Goal: Task Accomplishment & Management: Complete application form

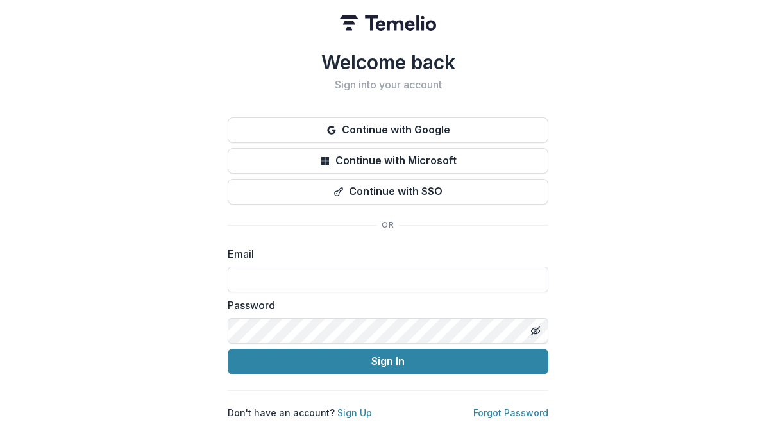
click at [303, 272] on input at bounding box center [388, 280] width 321 height 26
type input "**********"
click at [515, 203] on div "**********" at bounding box center [388, 235] width 321 height 368
click at [553, 290] on div "**********" at bounding box center [388, 214] width 776 height 429
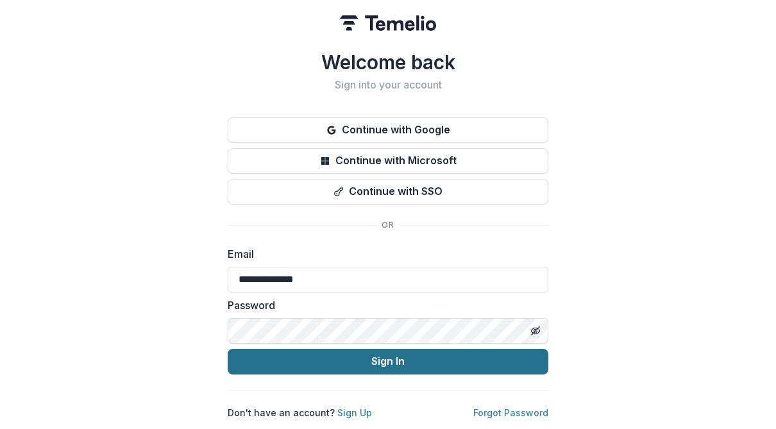
click at [372, 364] on button "Sign In" at bounding box center [388, 362] width 321 height 26
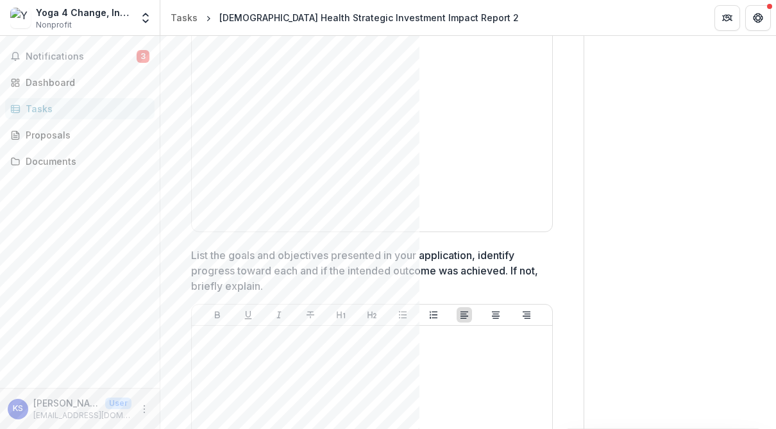
scroll to position [917, 0]
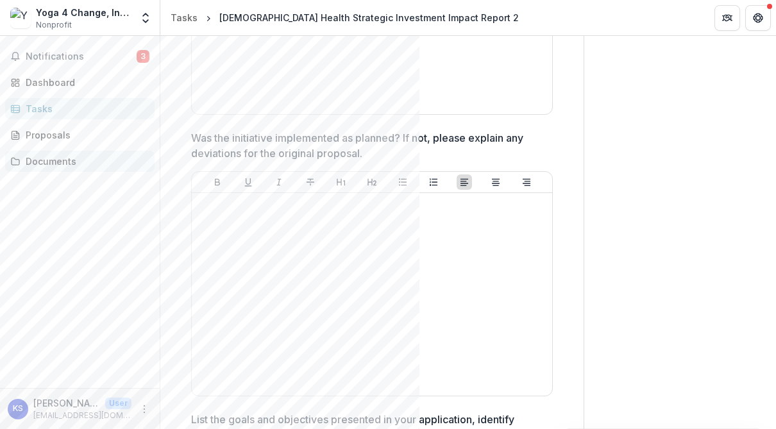
click at [51, 165] on div "Documents" at bounding box center [85, 160] width 119 height 13
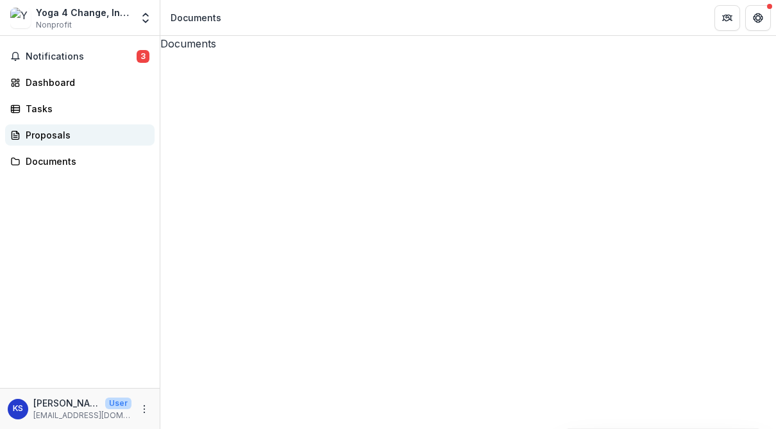
click at [62, 135] on div "Proposals" at bounding box center [85, 134] width 119 height 13
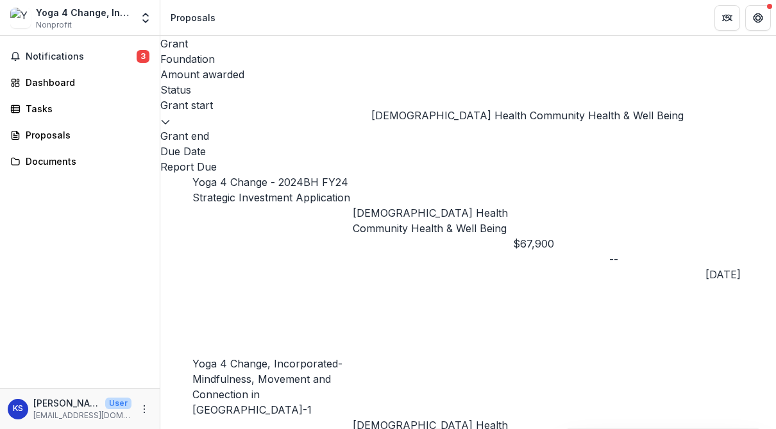
click at [436, 205] on p "[DEMOGRAPHIC_DATA] Health Community Health & Well Being" at bounding box center [433, 220] width 160 height 31
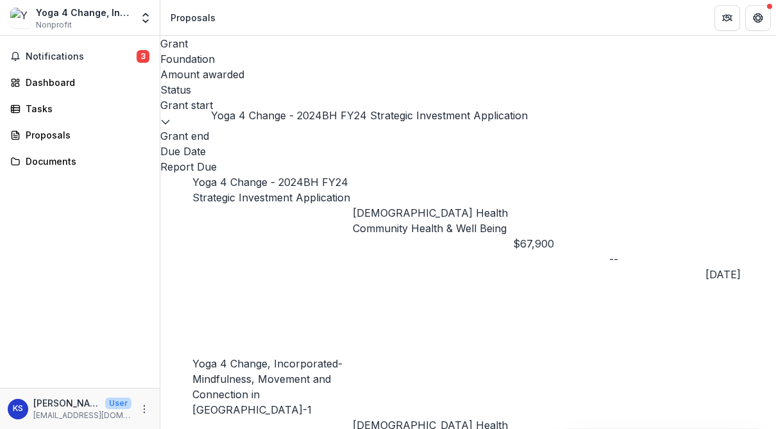
click at [297, 176] on link "Yoga 4 Change - 2024BH FY24 Strategic Investment Application" at bounding box center [271, 190] width 158 height 28
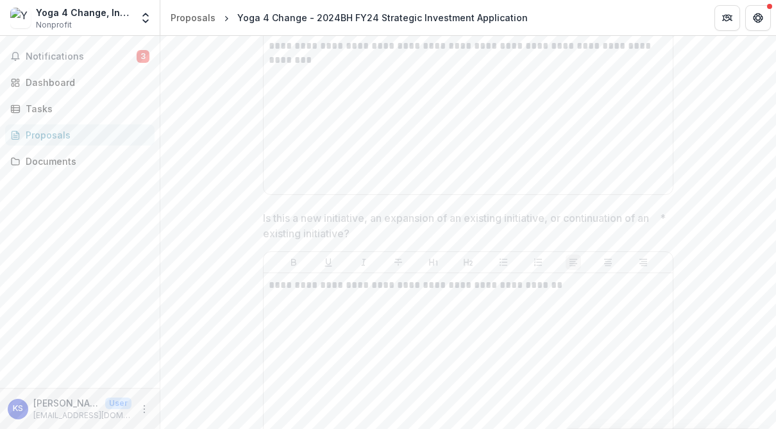
scroll to position [9661, 0]
click at [52, 60] on span "Notifications" at bounding box center [81, 56] width 111 height 11
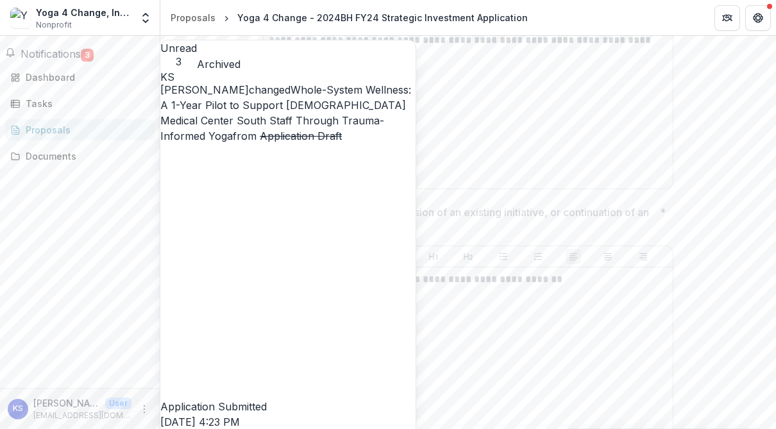
scroll to position [82, 0]
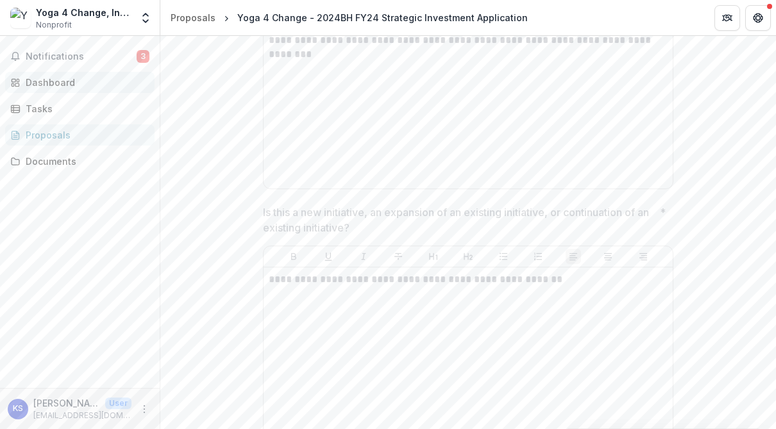
click at [64, 83] on div "Dashboard" at bounding box center [85, 82] width 119 height 13
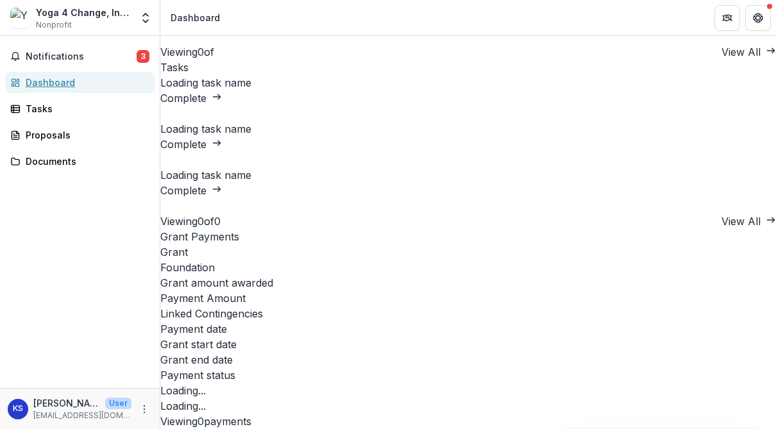
scroll to position [742, 0]
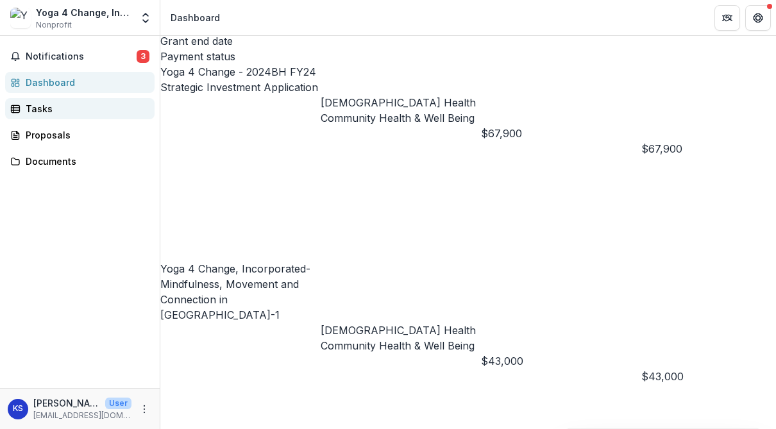
click at [45, 103] on div "Tasks" at bounding box center [85, 108] width 119 height 13
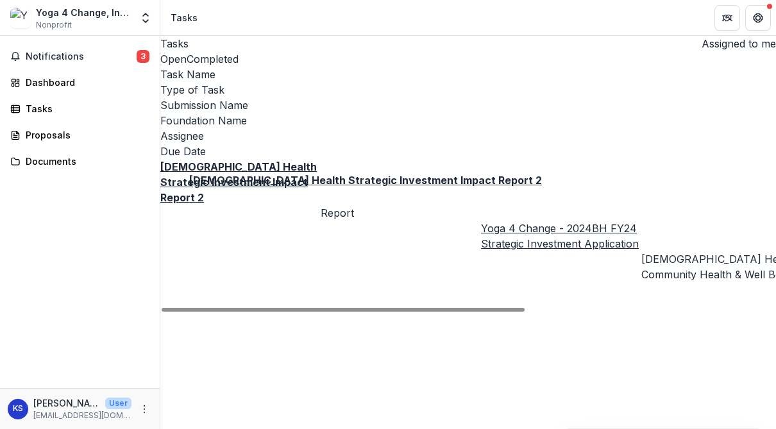
click at [283, 160] on u "[DEMOGRAPHIC_DATA] Health Strategic Investment Impact Report 2" at bounding box center [238, 182] width 156 height 44
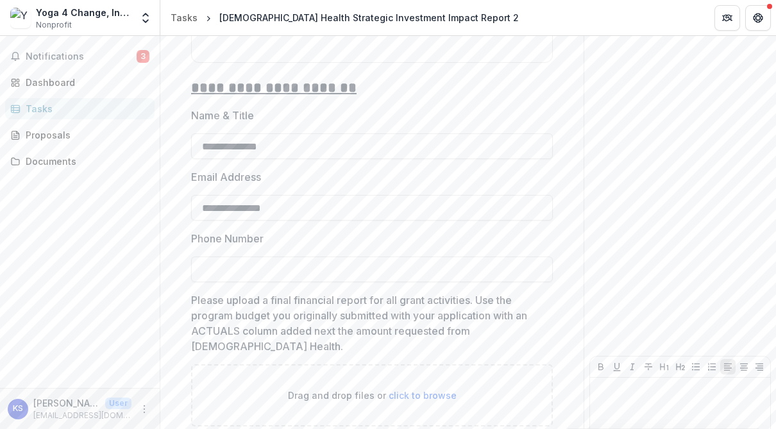
scroll to position [2627, 0]
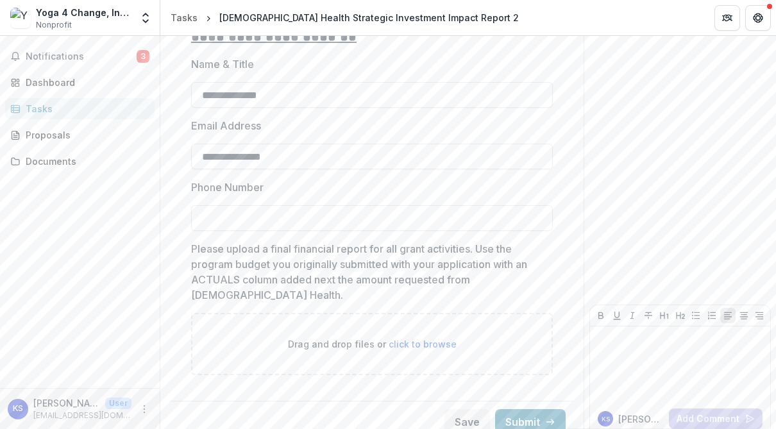
click at [380, 267] on p "Please upload a final financial report for all grant activities. Use the progra…" at bounding box center [368, 272] width 354 height 62
click at [357, 144] on input "**********" at bounding box center [372, 157] width 362 height 26
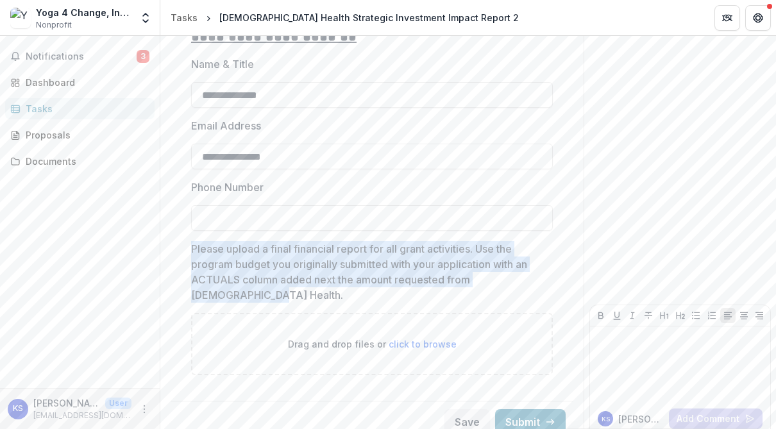
drag, startPoint x: 192, startPoint y: 234, endPoint x: 233, endPoint y: 277, distance: 59.4
click at [233, 277] on p "Please upload a final financial report for all grant activities. Use the progra…" at bounding box center [368, 272] width 354 height 62
copy p "Please upload a final financial report for all grant activities. Use the progra…"
